Goal: Task Accomplishment & Management: Complete application form

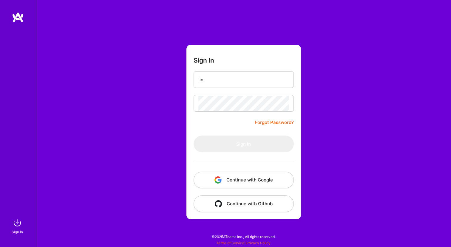
type input "[PERSON_NAME][DOMAIN_NAME][EMAIL_ADDRESS][DOMAIN_NAME]"
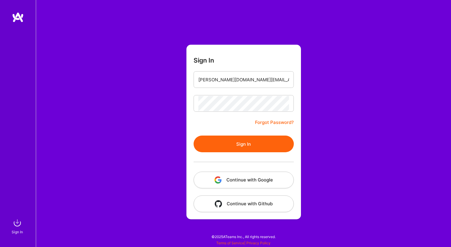
click at [268, 139] on button "Sign In" at bounding box center [243, 144] width 100 height 17
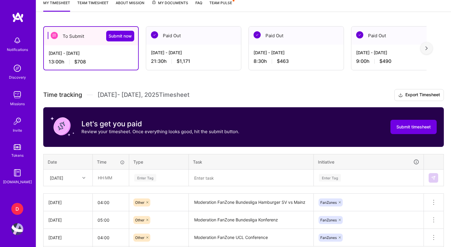
scroll to position [140, 0]
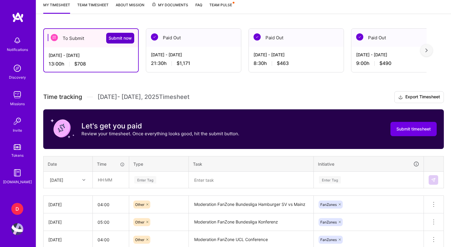
click at [118, 38] on span "Submit now" at bounding box center [120, 38] width 23 height 6
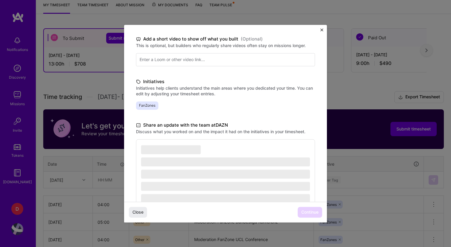
scroll to position [120, 0]
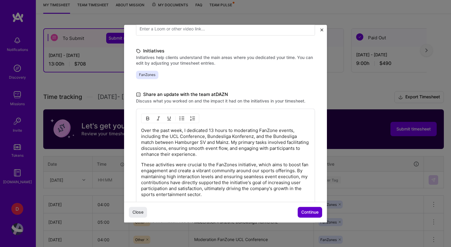
click at [308, 213] on span "Continue" at bounding box center [309, 212] width 17 height 6
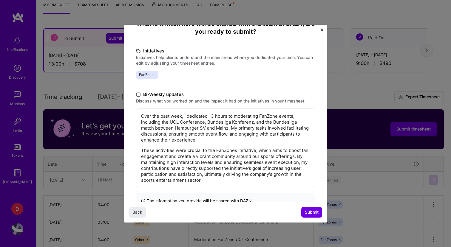
scroll to position [79, 0]
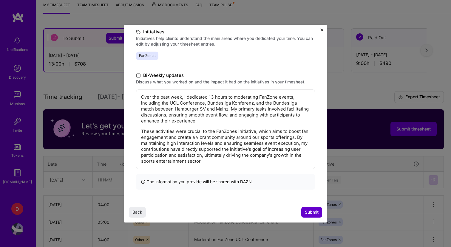
click at [313, 209] on button "Submit" at bounding box center [311, 212] width 21 height 11
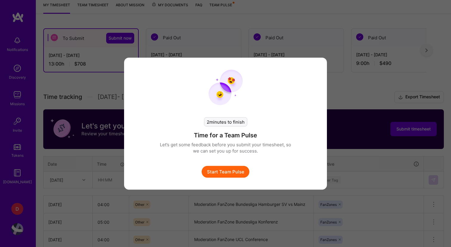
click at [234, 170] on button "Start Team Pulse" at bounding box center [226, 172] width 48 height 12
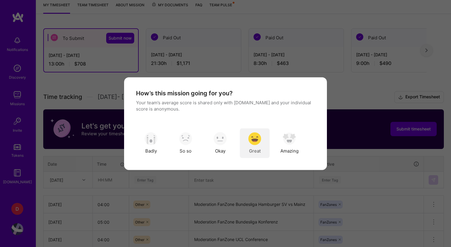
click at [253, 142] on img "modal" at bounding box center [254, 138] width 13 height 13
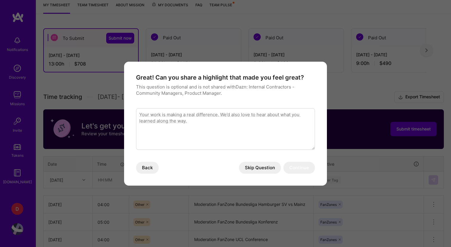
click at [253, 168] on button "Skip Question" at bounding box center [260, 168] width 42 height 12
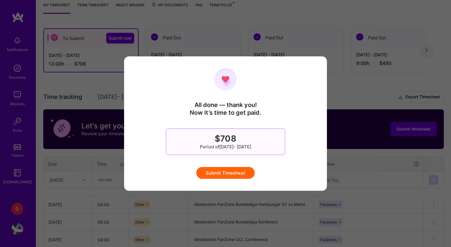
click at [243, 174] on button "Submit Timesheet" at bounding box center [225, 173] width 58 height 12
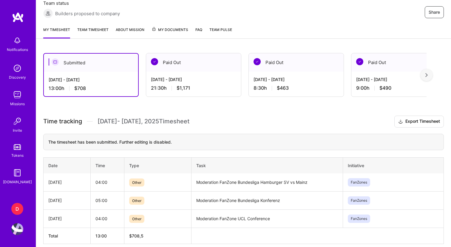
scroll to position [141, 0]
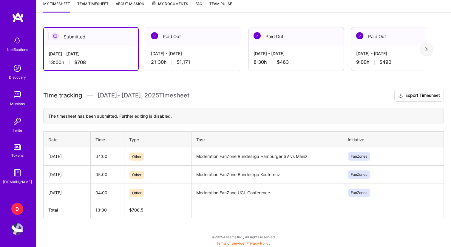
click at [427, 51] on img at bounding box center [426, 49] width 2 height 4
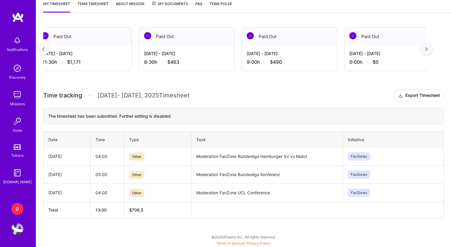
scroll to position [0, 110]
click at [427, 49] on img at bounding box center [426, 49] width 2 height 4
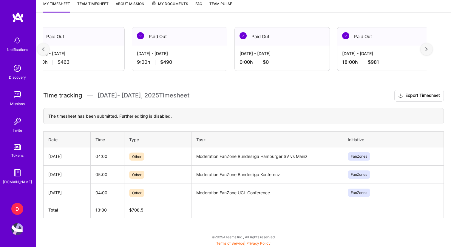
scroll to position [0, 219]
click at [424, 48] on div at bounding box center [426, 49] width 12 height 12
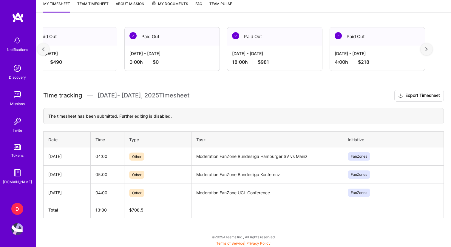
click at [424, 48] on div at bounding box center [426, 49] width 12 height 12
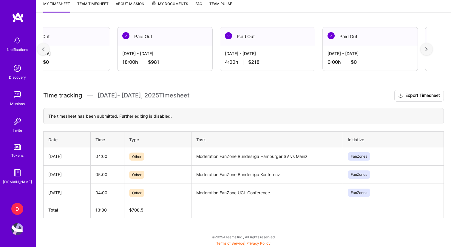
click at [424, 48] on div at bounding box center [426, 49] width 12 height 12
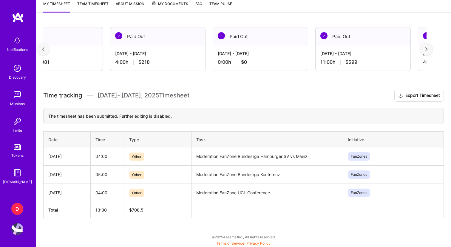
click at [424, 48] on div at bounding box center [426, 49] width 12 height 12
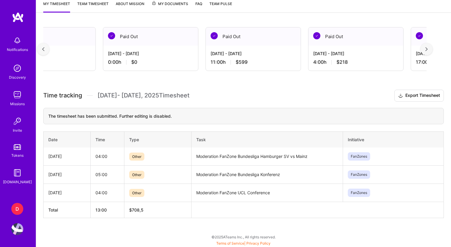
click at [424, 48] on div at bounding box center [426, 49] width 12 height 12
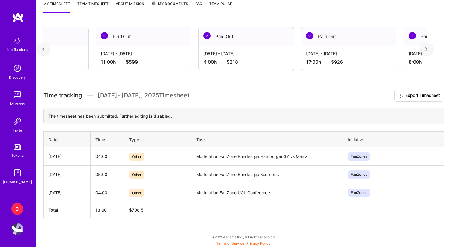
click at [424, 48] on div at bounding box center [426, 49] width 12 height 12
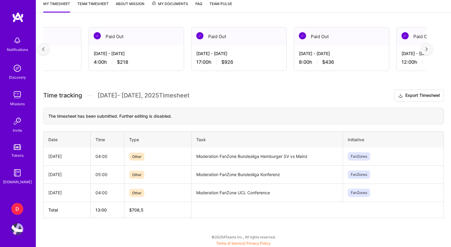
click at [424, 48] on div at bounding box center [426, 49] width 12 height 12
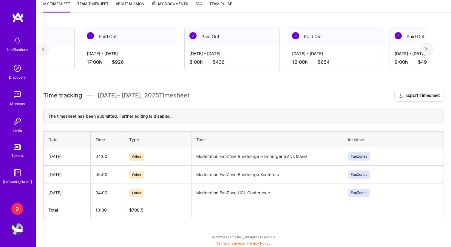
scroll to position [0, 987]
click at [424, 48] on div at bounding box center [426, 49] width 12 height 12
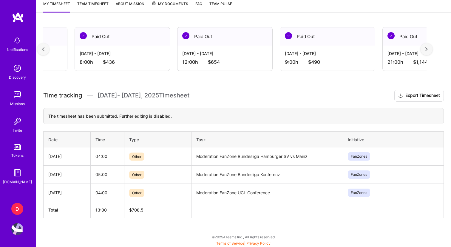
scroll to position [0, 1097]
click at [428, 47] on div at bounding box center [426, 49] width 12 height 12
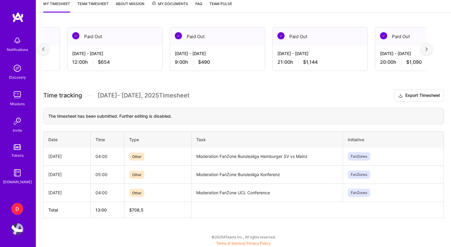
click at [428, 47] on div at bounding box center [426, 49] width 12 height 12
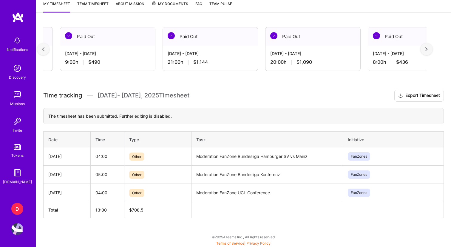
click at [428, 47] on div at bounding box center [426, 49] width 12 height 12
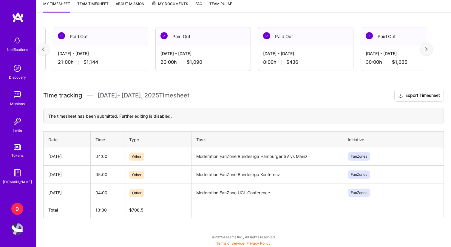
click at [428, 47] on div at bounding box center [426, 49] width 12 height 12
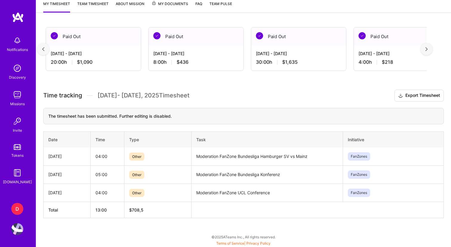
click at [428, 47] on div at bounding box center [426, 49] width 12 height 12
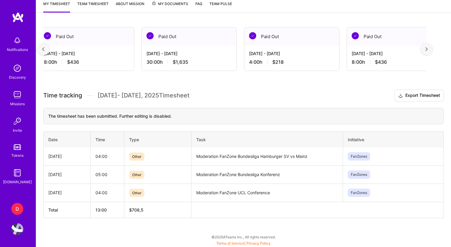
scroll to position [0, 1645]
click at [47, 50] on div at bounding box center [43, 49] width 12 height 12
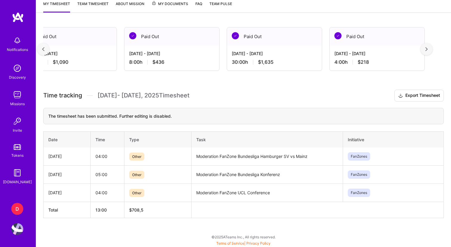
click at [47, 50] on div at bounding box center [43, 49] width 12 height 12
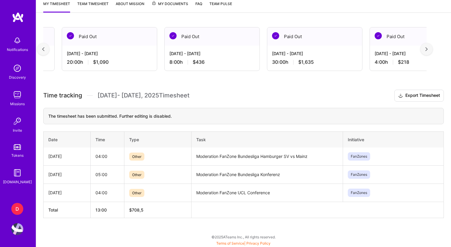
click at [47, 50] on div at bounding box center [43, 49] width 12 height 12
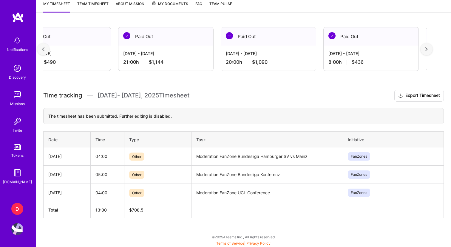
click at [47, 50] on div at bounding box center [43, 49] width 12 height 12
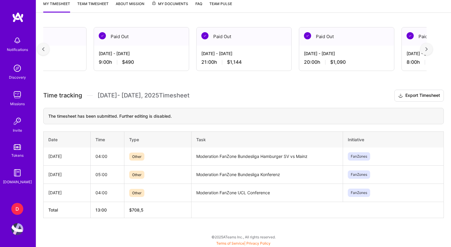
click at [47, 50] on div at bounding box center [43, 49] width 12 height 12
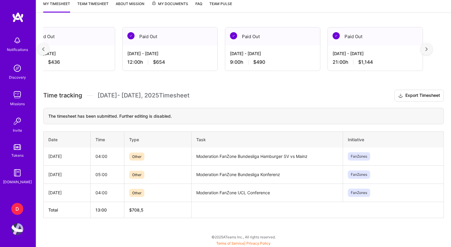
click at [47, 50] on div at bounding box center [43, 49] width 12 height 12
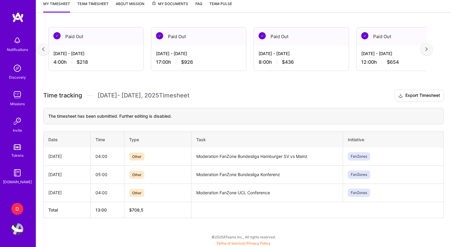
click at [47, 50] on div at bounding box center [43, 49] width 12 height 12
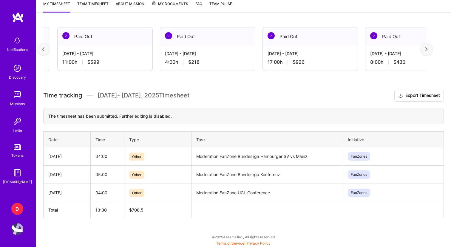
click at [47, 50] on div at bounding box center [43, 49] width 12 height 12
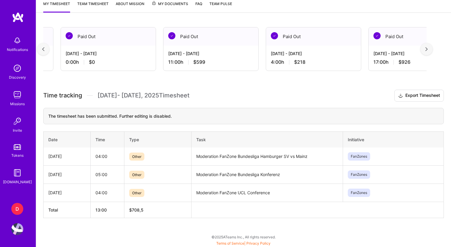
click at [47, 50] on div at bounding box center [43, 49] width 12 height 12
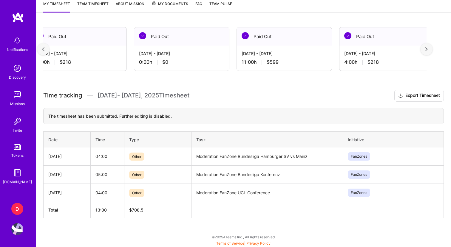
click at [47, 50] on div at bounding box center [43, 49] width 12 height 12
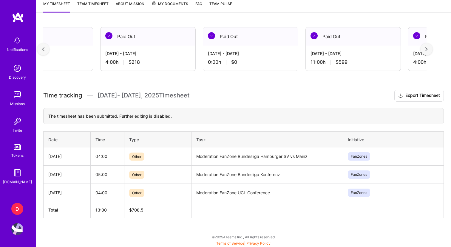
click at [47, 50] on div at bounding box center [43, 49] width 12 height 12
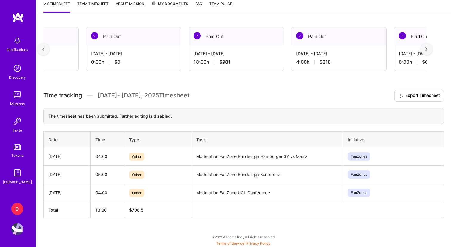
click at [47, 50] on div at bounding box center [43, 49] width 12 height 12
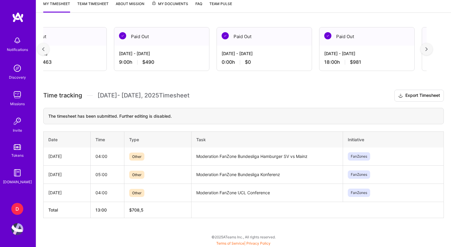
click at [47, 50] on div at bounding box center [43, 49] width 12 height 12
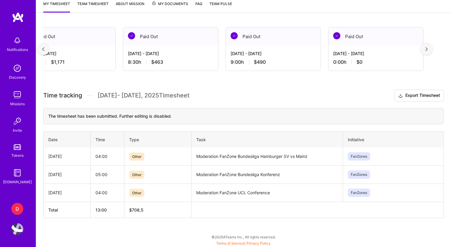
click at [47, 50] on div at bounding box center [43, 49] width 12 height 12
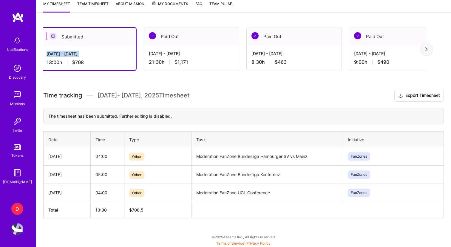
scroll to position [0, 0]
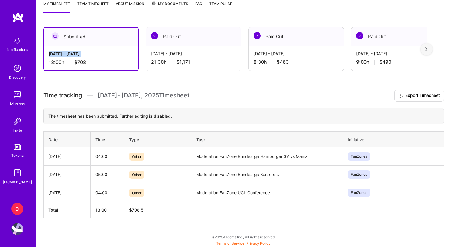
click at [47, 50] on div "[DATE] - [DATE] 13:00 h $708" at bounding box center [91, 58] width 94 height 24
click at [136, 77] on div "Submitted [DATE] - [DATE] 13:00 h $708 Paid Out [DATE] - [DATE] 21:30 h $1,171 …" at bounding box center [243, 133] width 415 height 227
